Goal: Find specific page/section: Find specific page/section

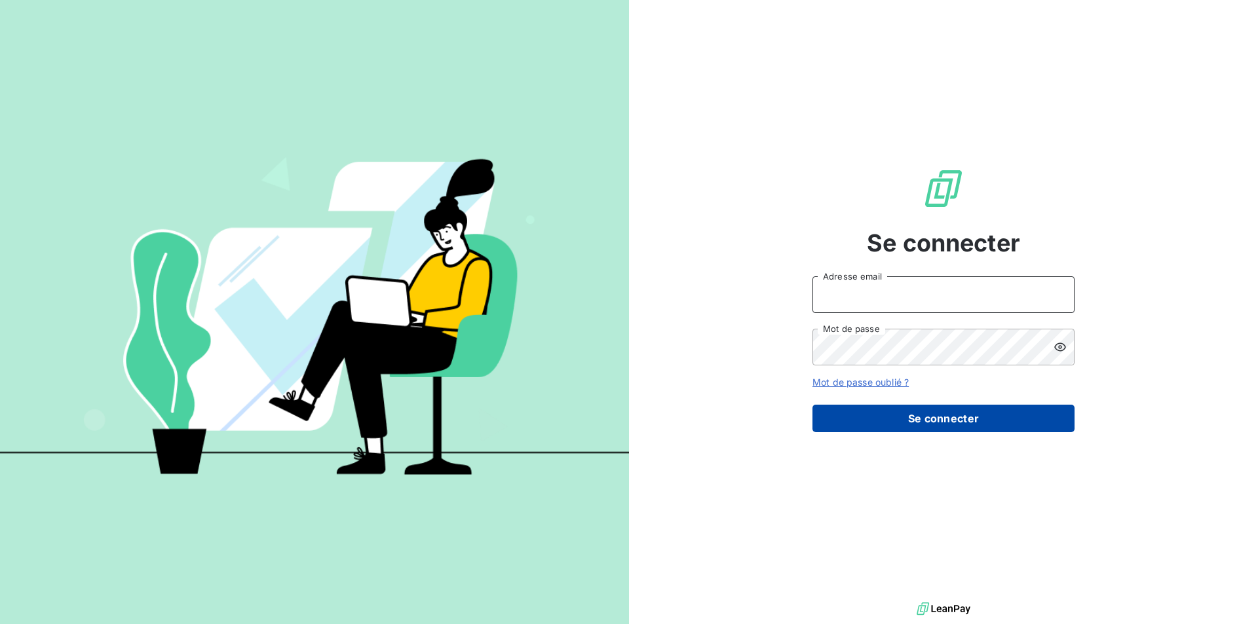
type input "[EMAIL_ADDRESS][DOMAIN_NAME]"
click at [932, 424] on button "Se connecter" at bounding box center [944, 419] width 262 height 28
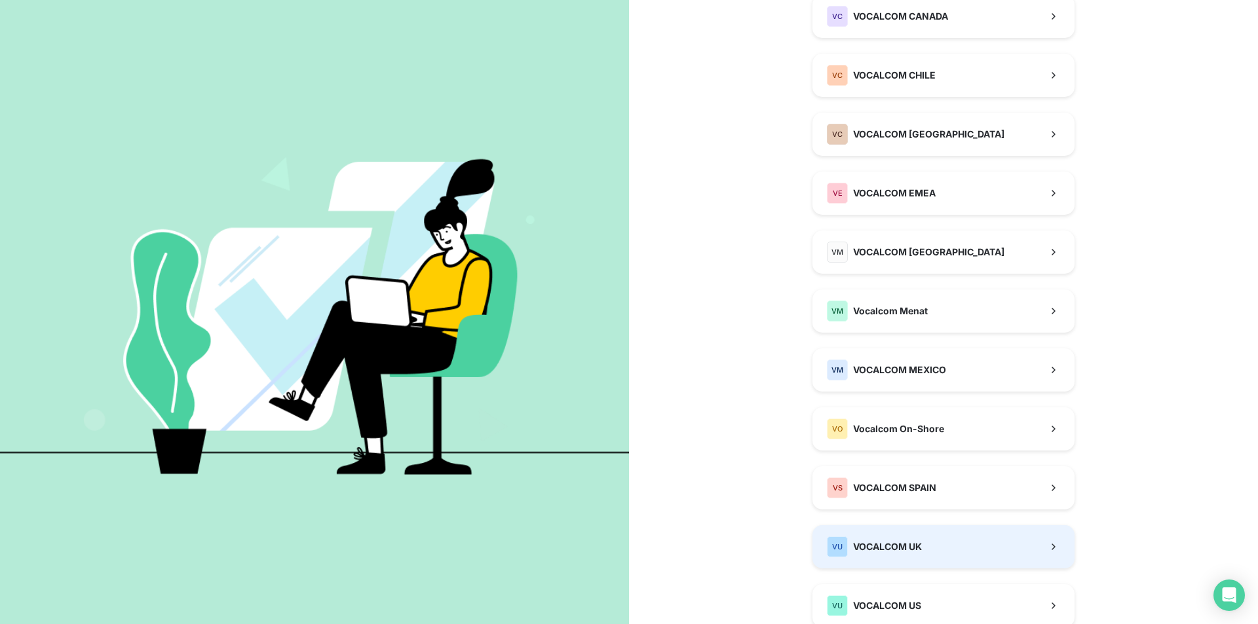
scroll to position [393, 0]
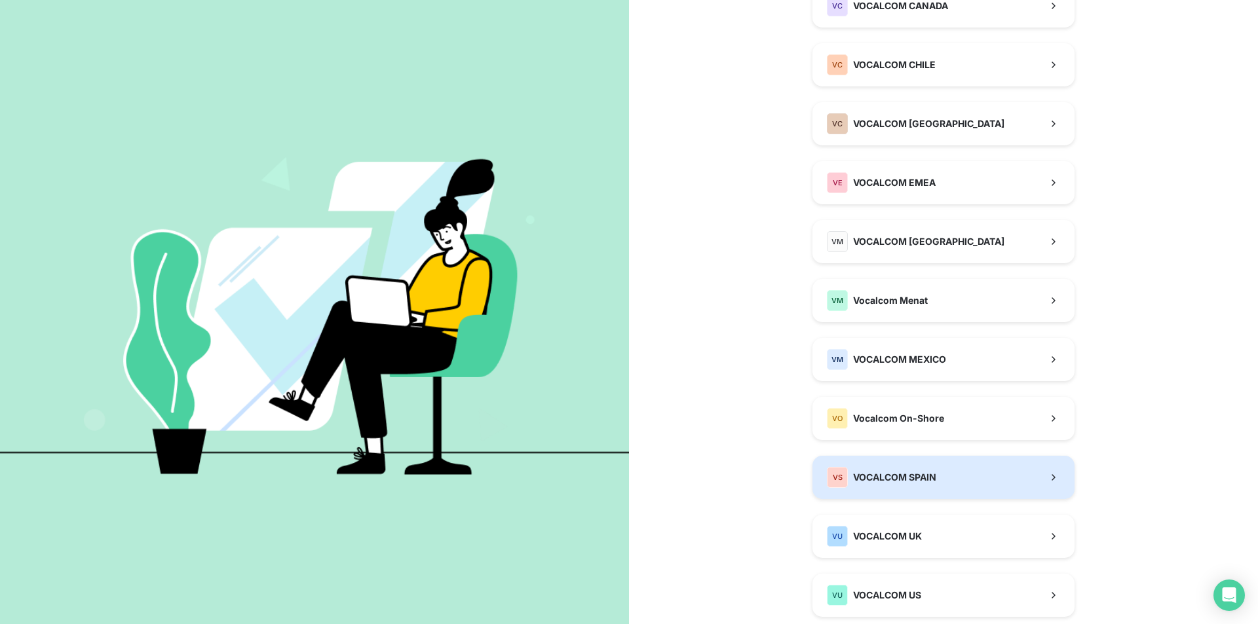
click at [927, 486] on div "VS VOCALCOM SPAIN" at bounding box center [881, 477] width 109 height 21
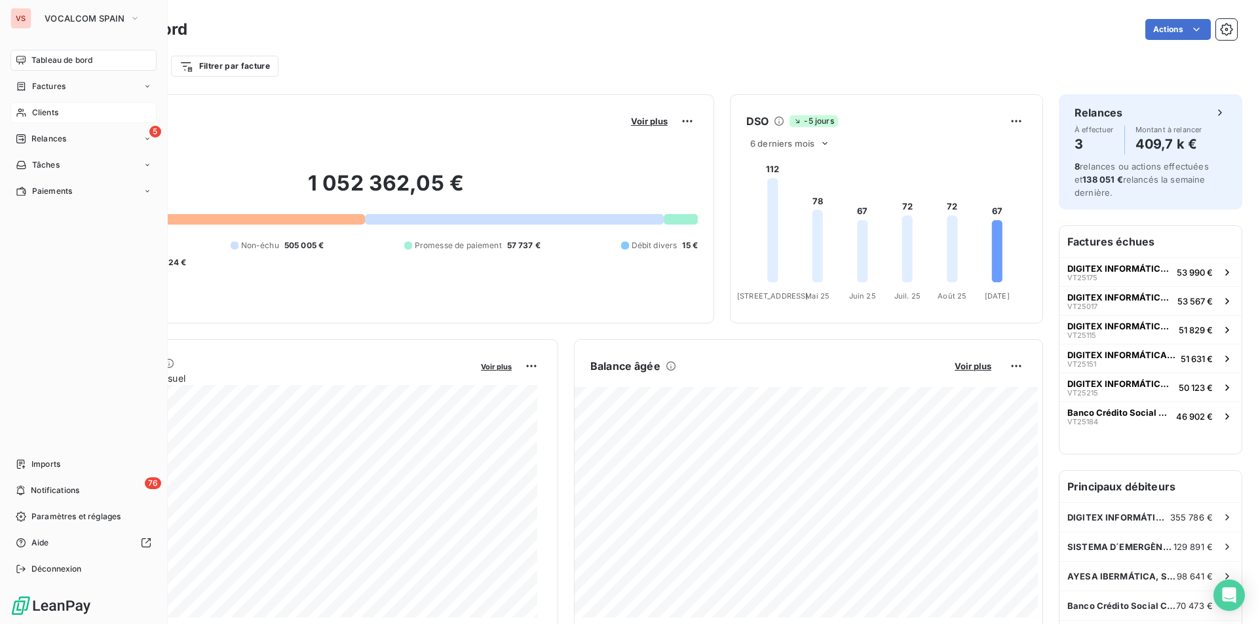
click at [52, 115] on span "Clients" at bounding box center [45, 113] width 26 height 12
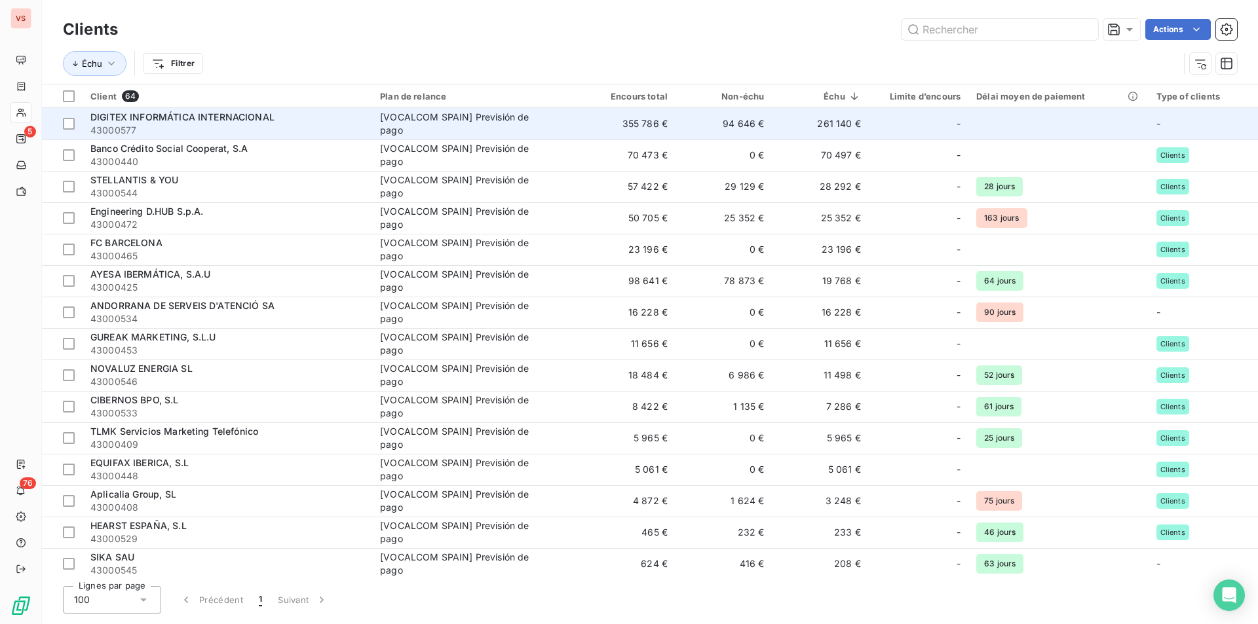
click at [160, 117] on span "DIGITEX INFORMÁTICA INTERNACIONAL" at bounding box center [182, 116] width 184 height 11
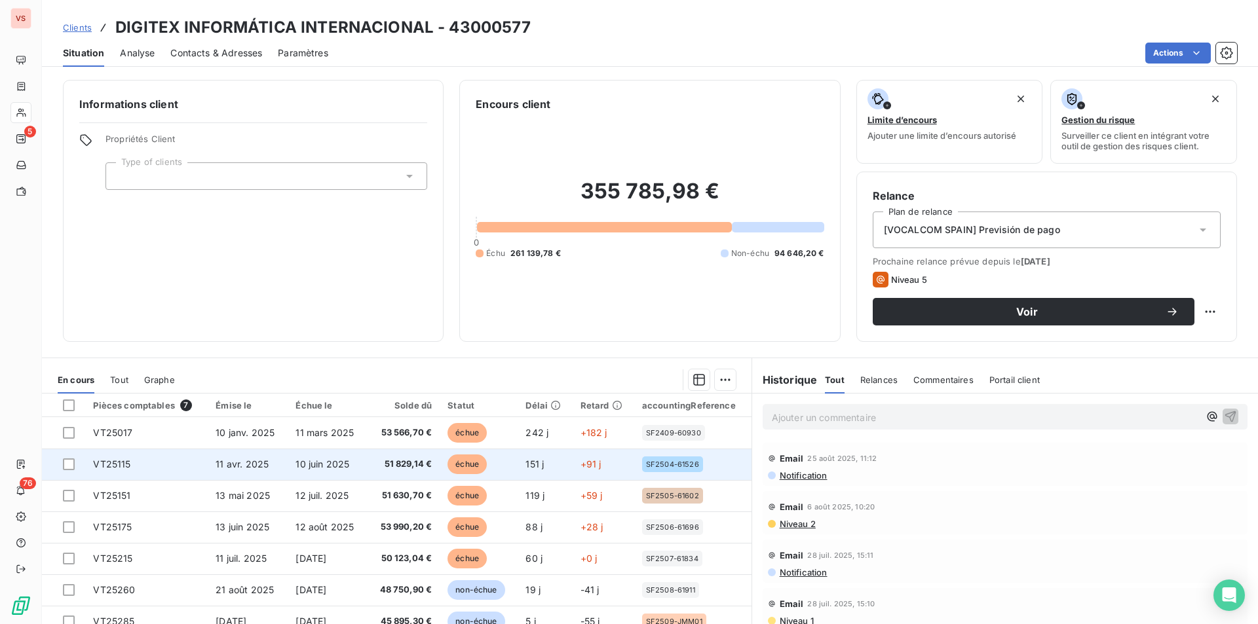
scroll to position [61, 0]
